Goal: Find specific page/section: Find specific page/section

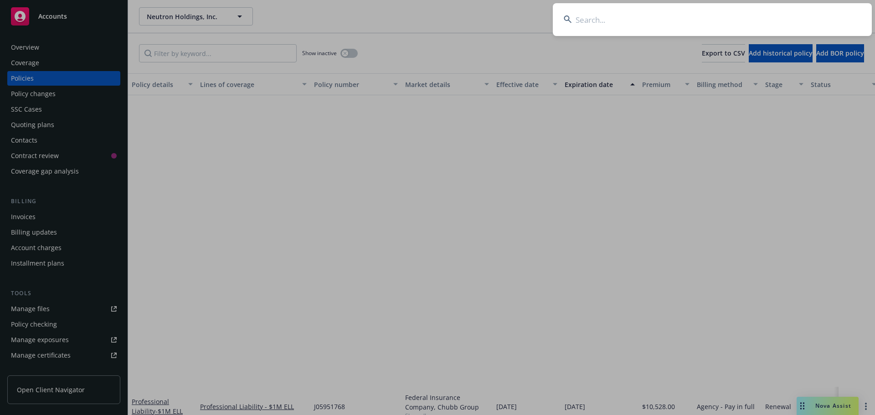
scroll to position [335, 0]
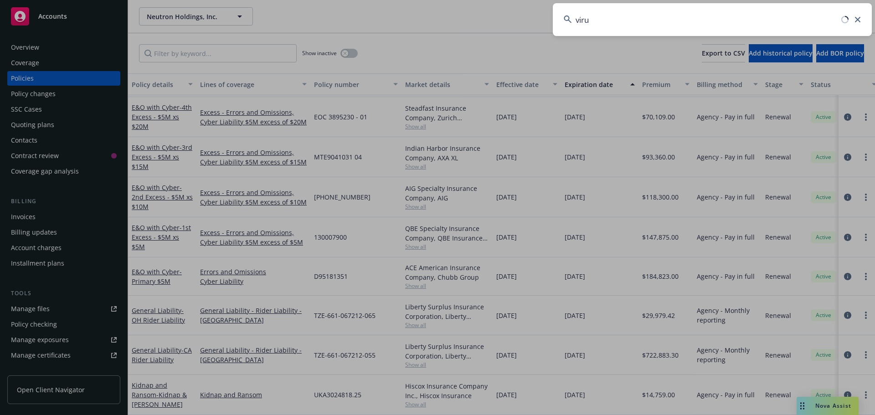
type input "virun"
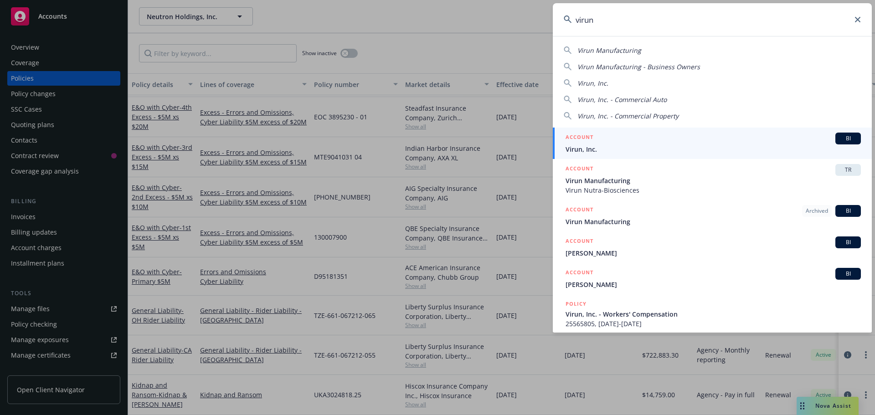
click at [688, 137] on div "ACCOUNT BI" at bounding box center [712, 139] width 295 height 12
